Goal: Information Seeking & Learning: Check status

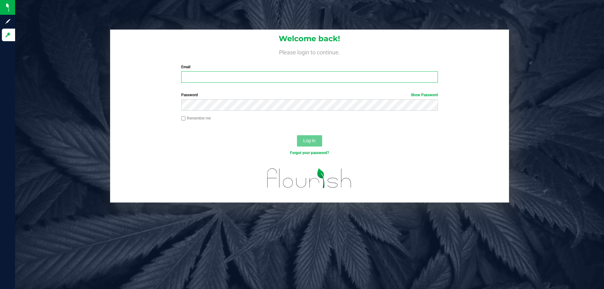
drag, startPoint x: 0, startPoint y: 0, endPoint x: 270, endPoint y: 81, distance: 282.0
click at [270, 81] on input "Email" at bounding box center [309, 76] width 256 height 11
type input "[EMAIL_ADDRESS][DOMAIN_NAME]"
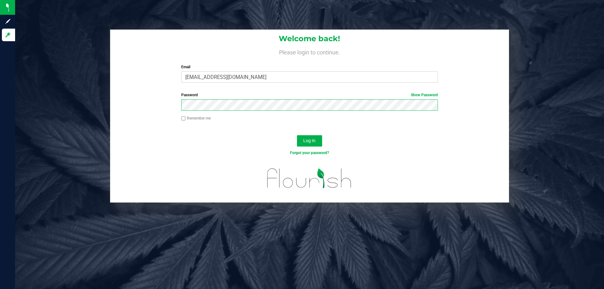
click at [297, 135] on button "Log In" at bounding box center [309, 140] width 25 height 11
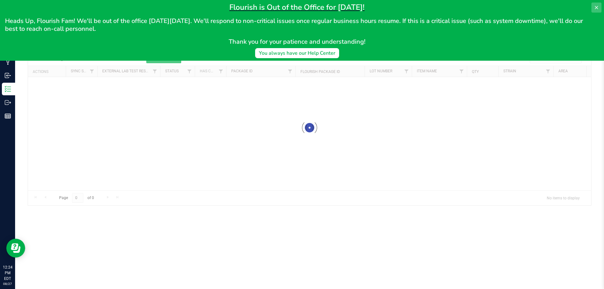
click at [595, 9] on icon at bounding box center [596, 7] width 5 height 5
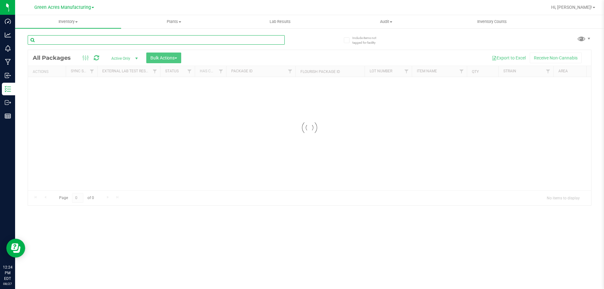
click at [154, 41] on input "text" at bounding box center [156, 39] width 257 height 9
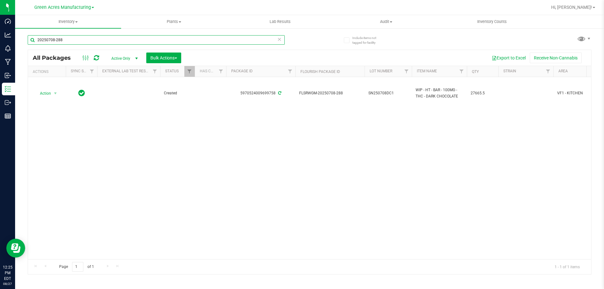
type input "20250708-288"
drag, startPoint x: 188, startPoint y: 254, endPoint x: 272, endPoint y: 253, distance: 83.7
click at [272, 253] on div "Action Action Adjust qty Create package Edit attributes Global inventory Locate…" at bounding box center [309, 168] width 563 height 182
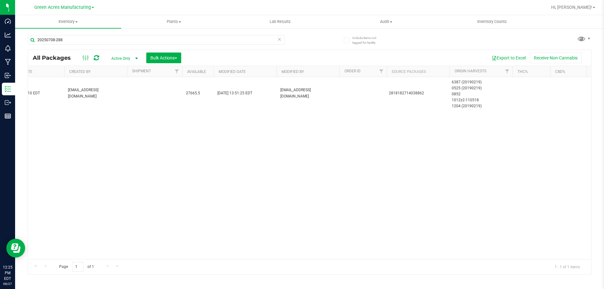
scroll to position [0, 713]
